Goal: Information Seeking & Learning: Learn about a topic

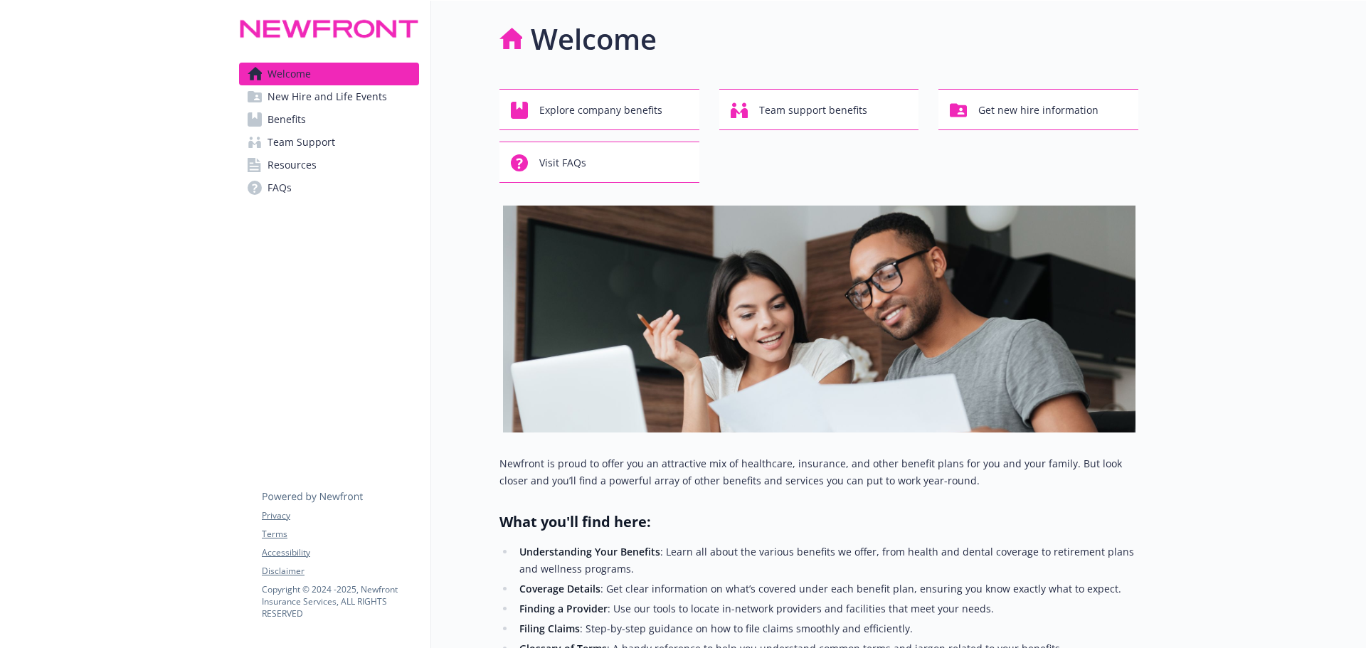
click at [352, 93] on span "New Hire and Life Events" at bounding box center [328, 96] width 120 height 23
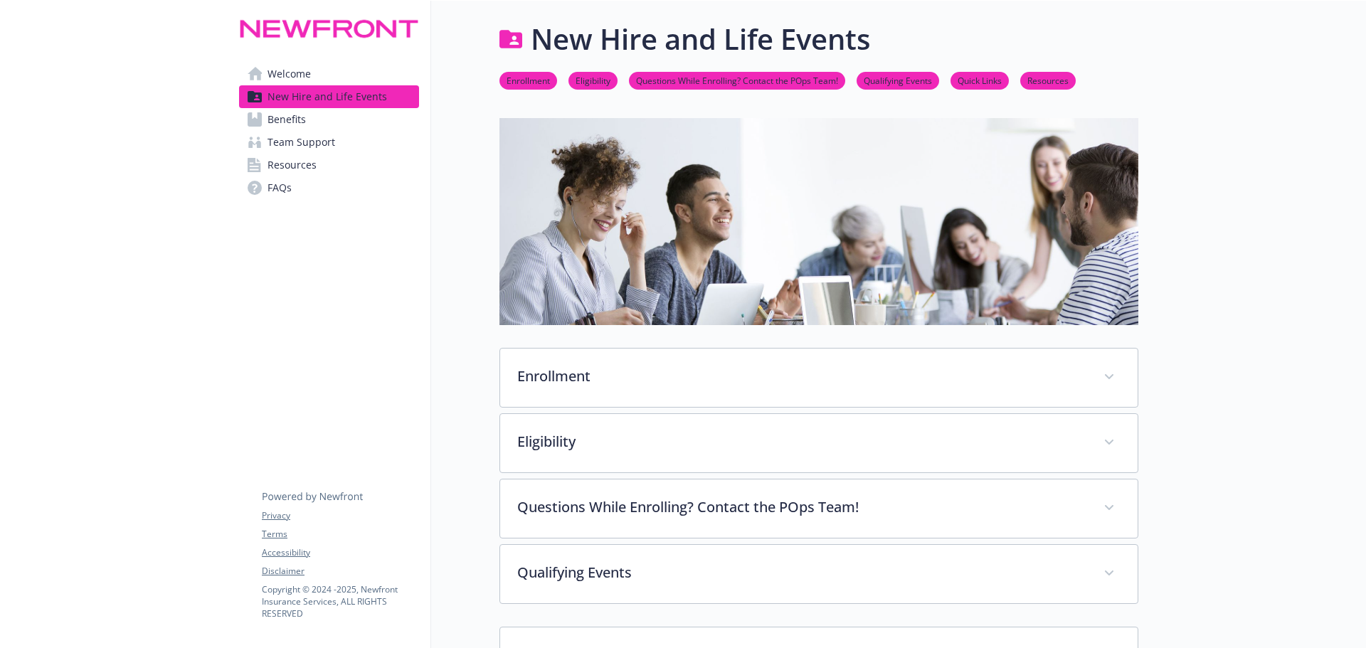
click at [344, 124] on link "Benefits" at bounding box center [329, 119] width 180 height 23
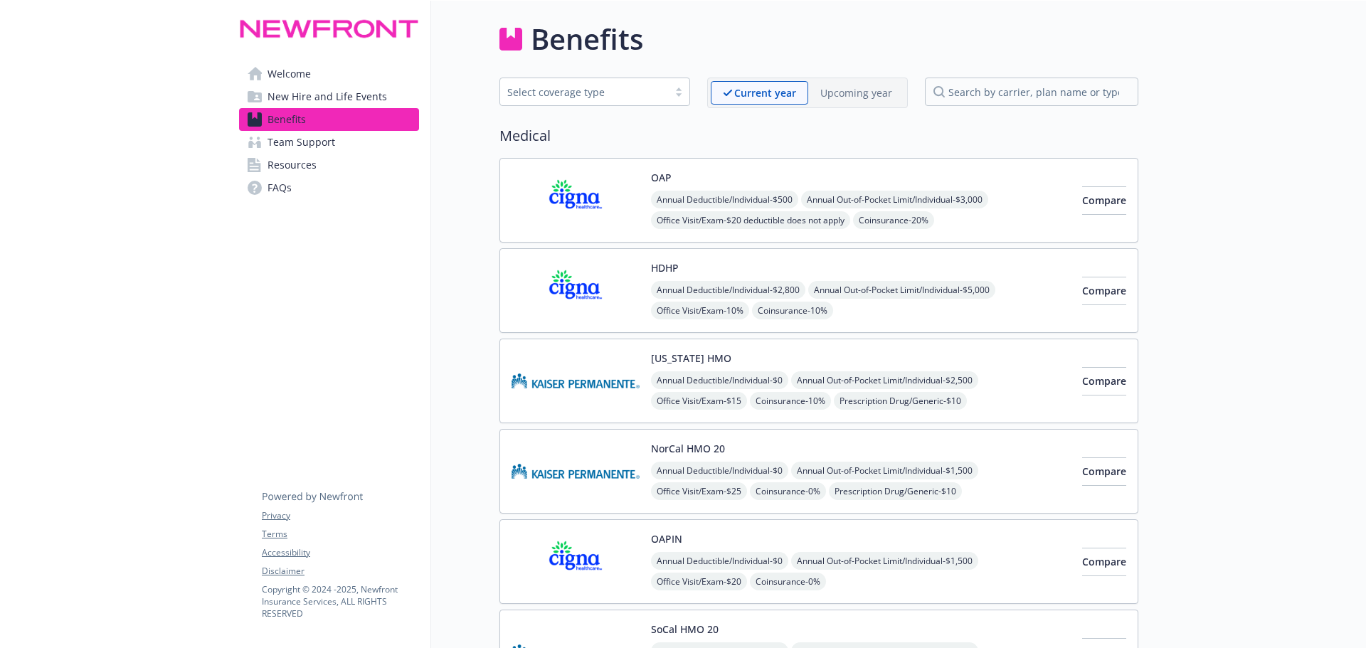
click at [339, 141] on link "Team Support" at bounding box center [329, 142] width 180 height 23
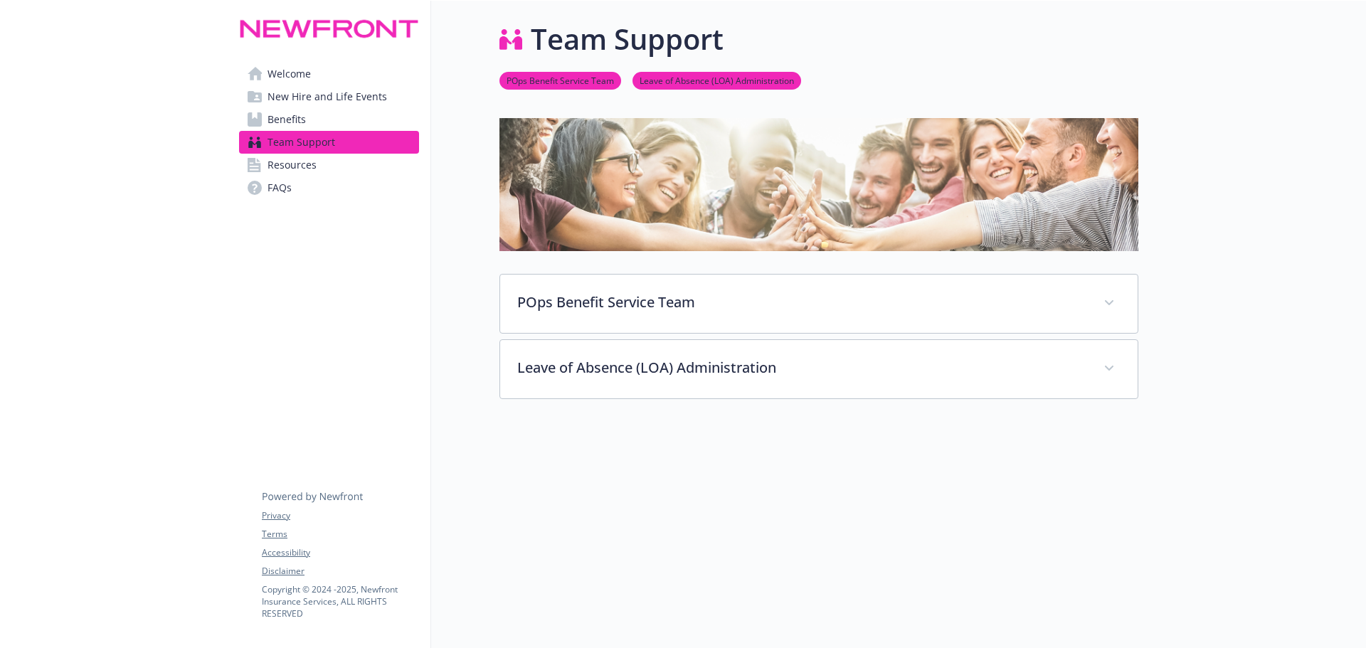
click at [332, 167] on link "Resources" at bounding box center [329, 165] width 180 height 23
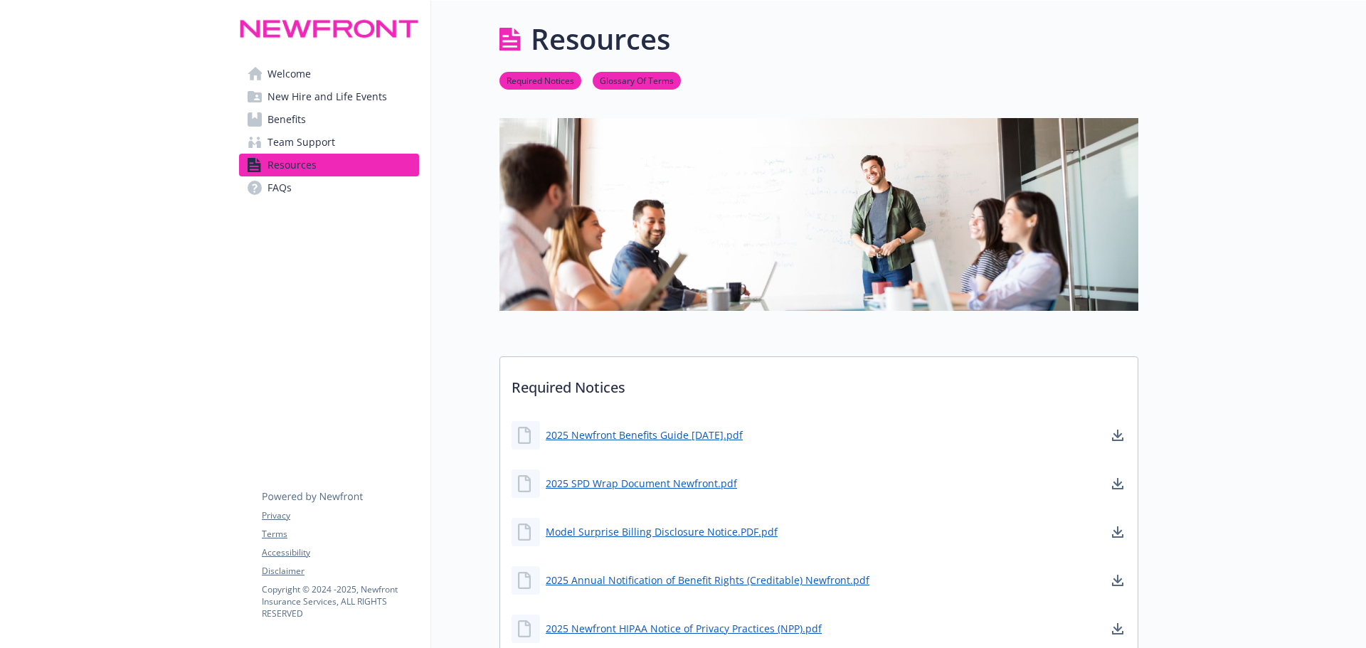
click at [327, 184] on link "FAQs" at bounding box center [329, 188] width 180 height 23
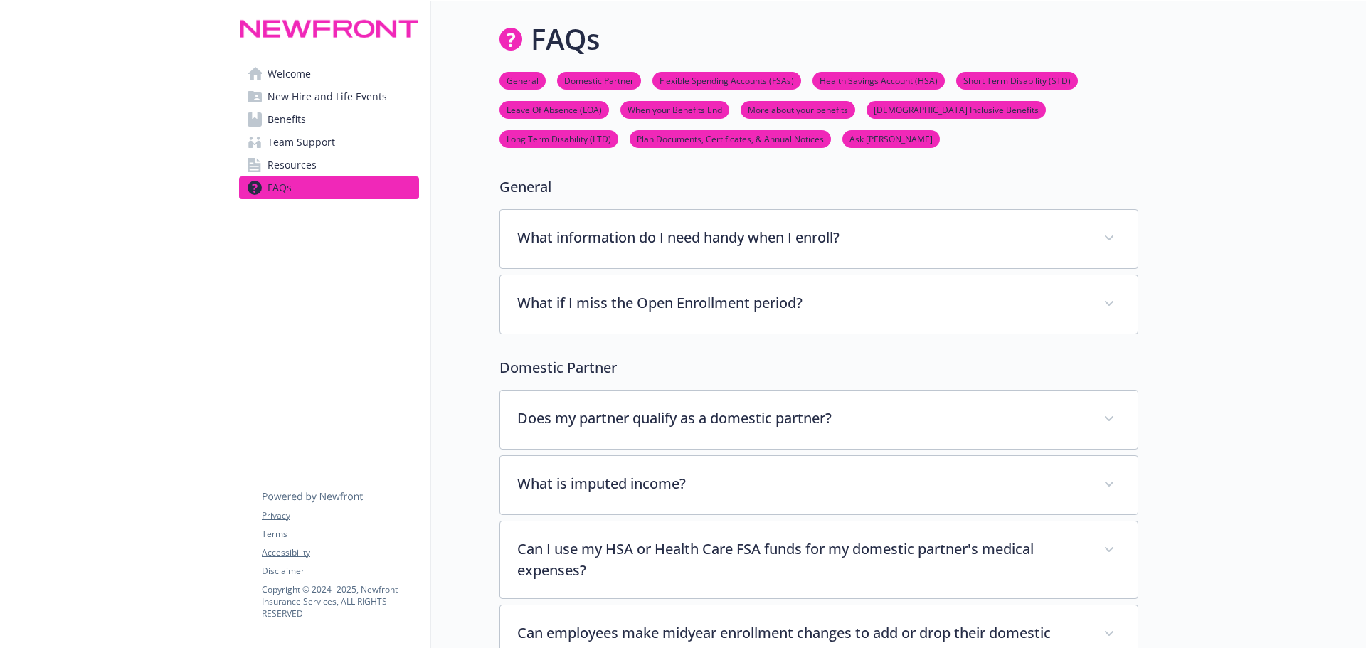
click at [334, 73] on link "Welcome" at bounding box center [329, 74] width 180 height 23
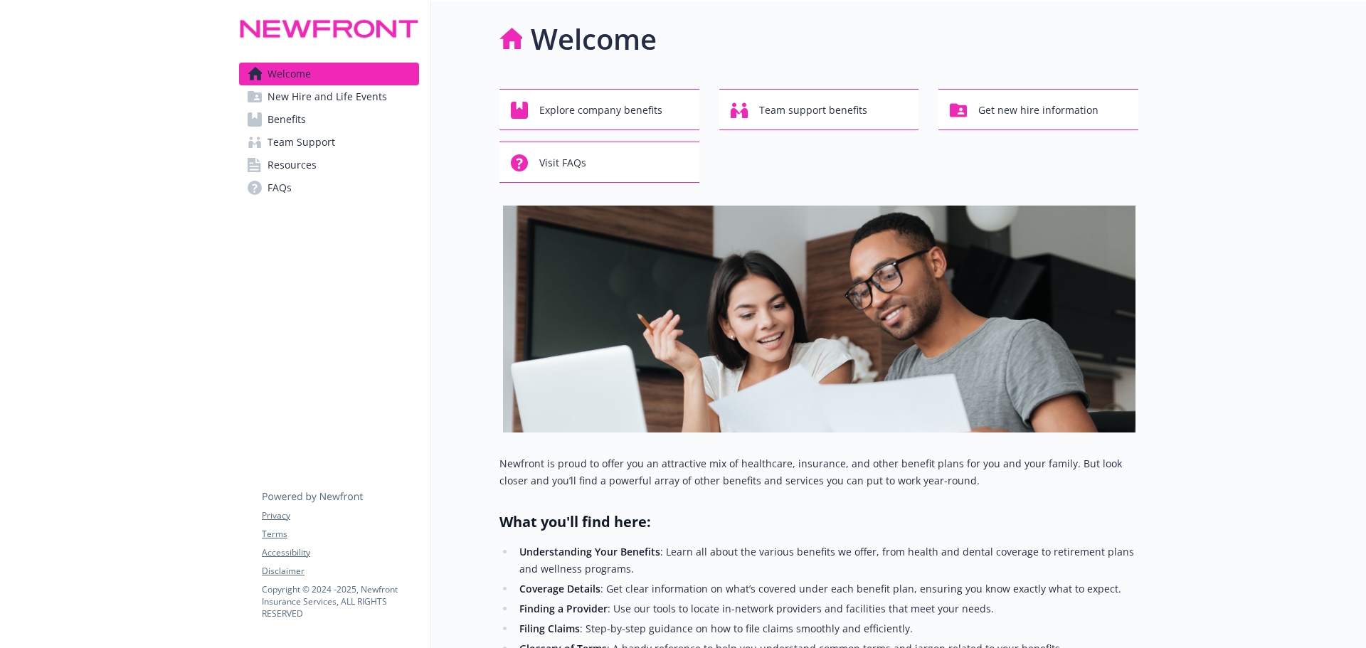
click at [301, 120] on span "Benefits" at bounding box center [287, 119] width 38 height 23
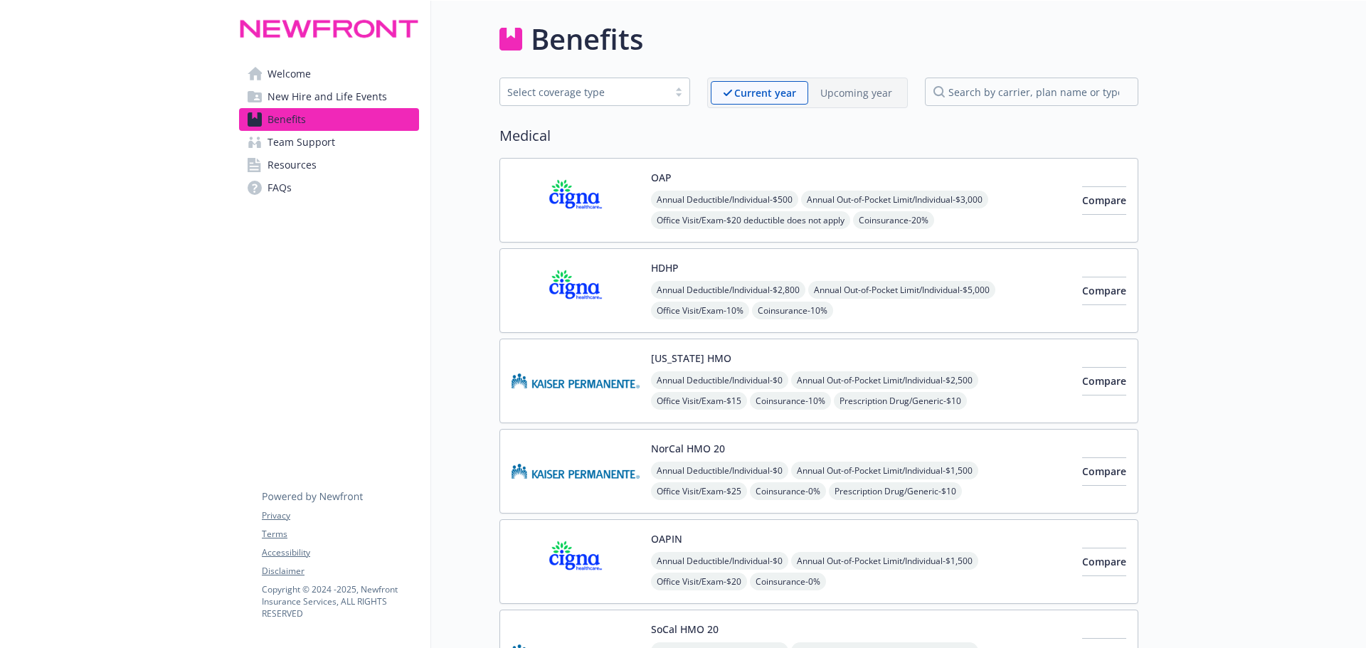
click at [560, 204] on img at bounding box center [576, 200] width 128 height 60
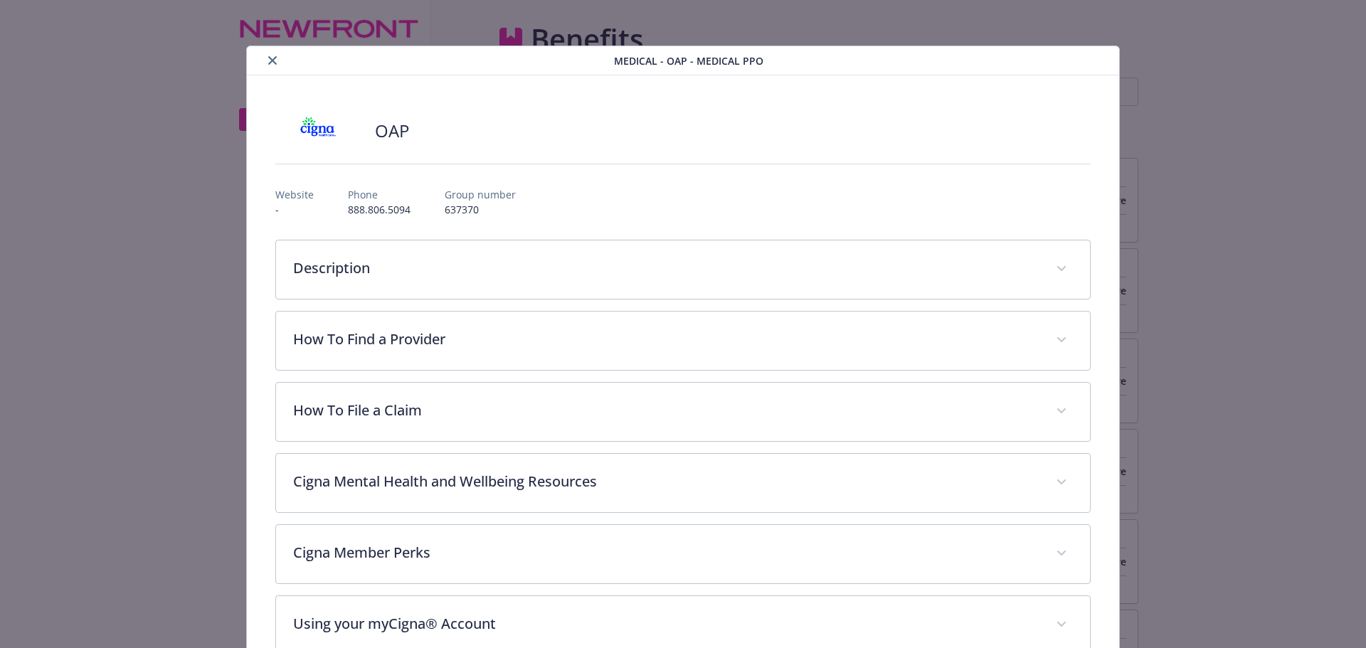
scroll to position [43, 0]
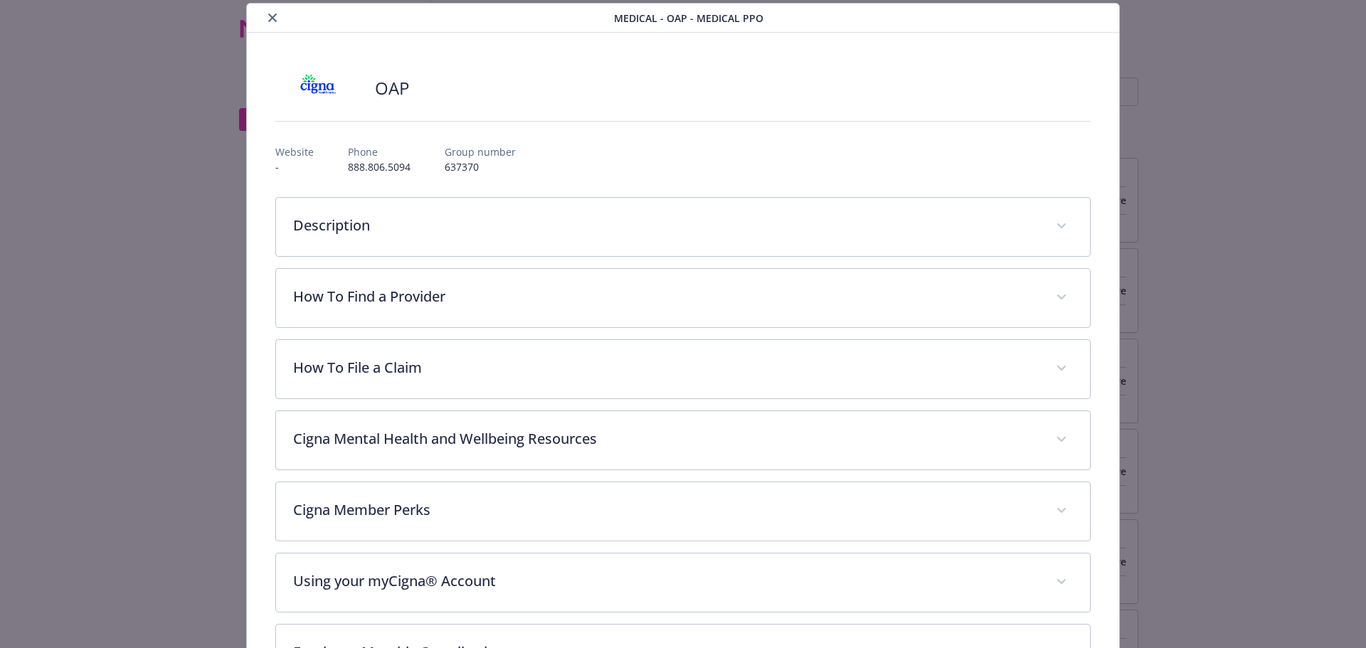
click at [270, 18] on icon "close" at bounding box center [272, 18] width 9 height 9
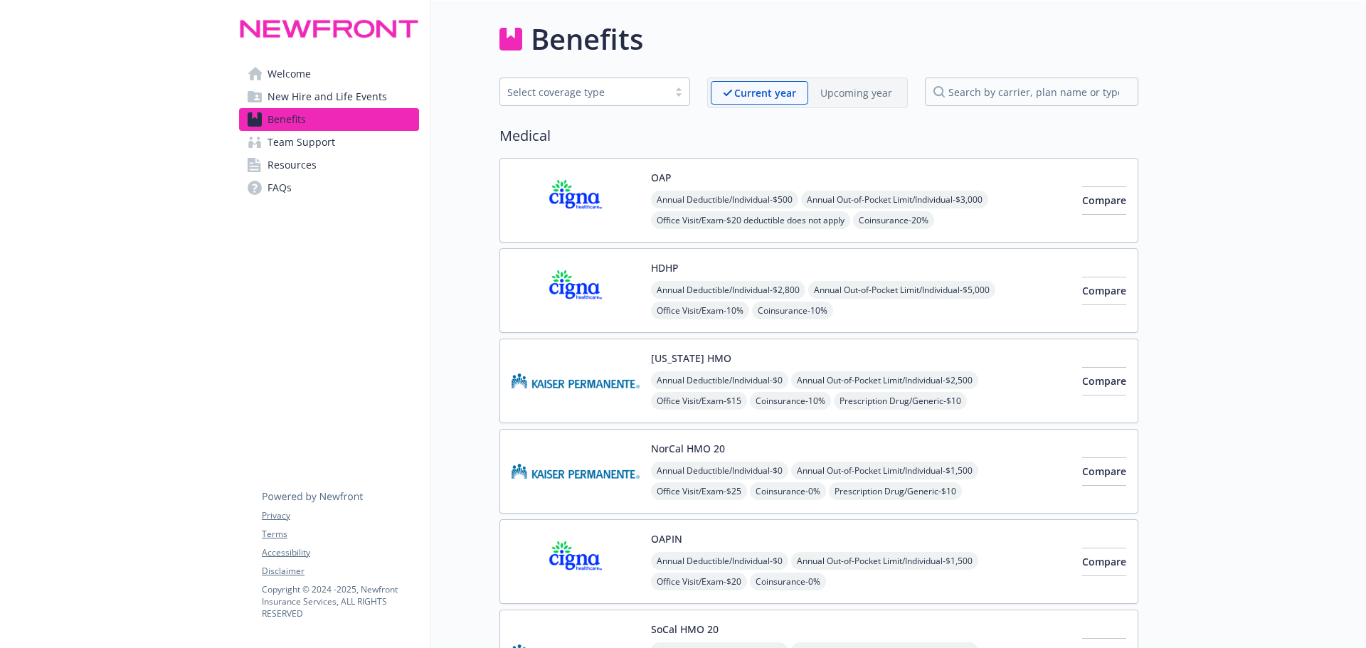
click at [618, 214] on img at bounding box center [576, 200] width 128 height 60
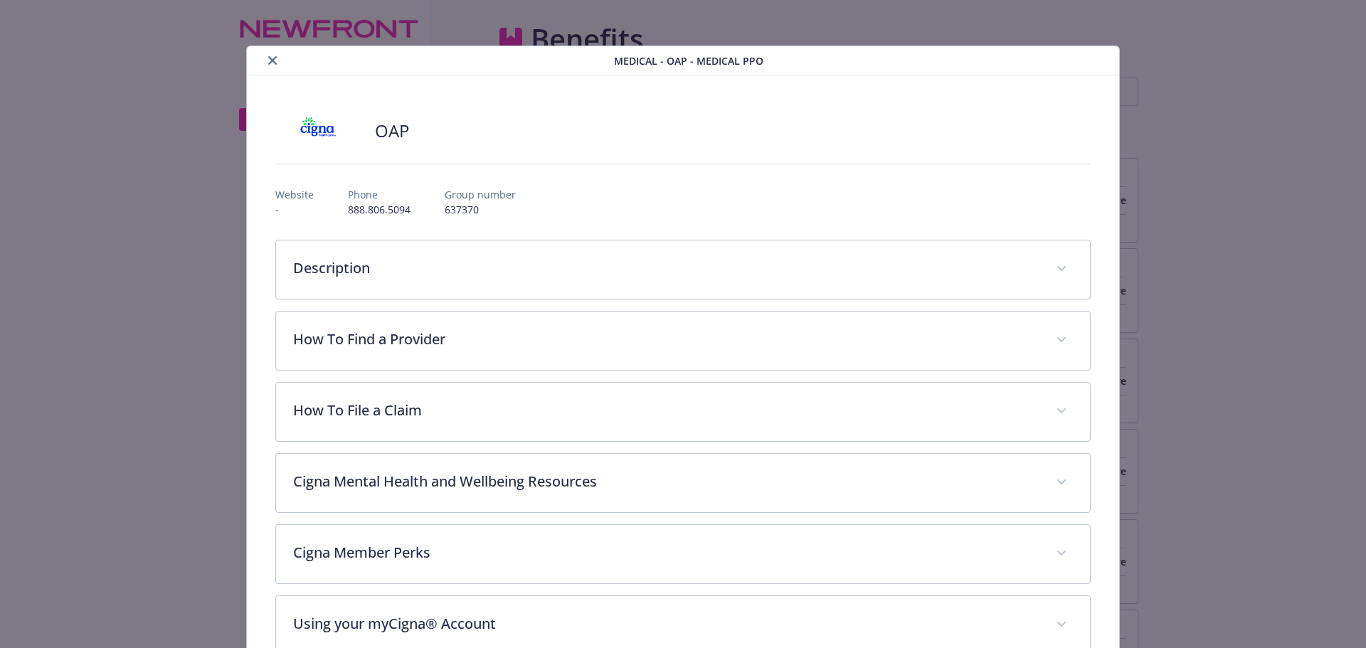
scroll to position [43, 0]
